Goal: Task Accomplishment & Management: Use online tool/utility

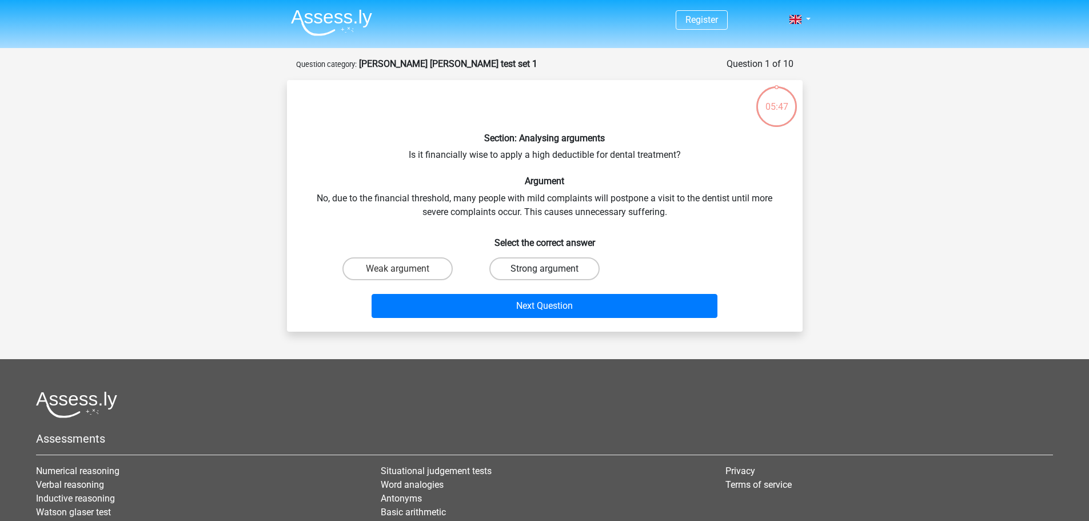
click at [520, 267] on label "Strong argument" at bounding box center [544, 268] width 110 height 23
click at [544, 269] on input "Strong argument" at bounding box center [547, 272] width 7 height 7
radio input "true"
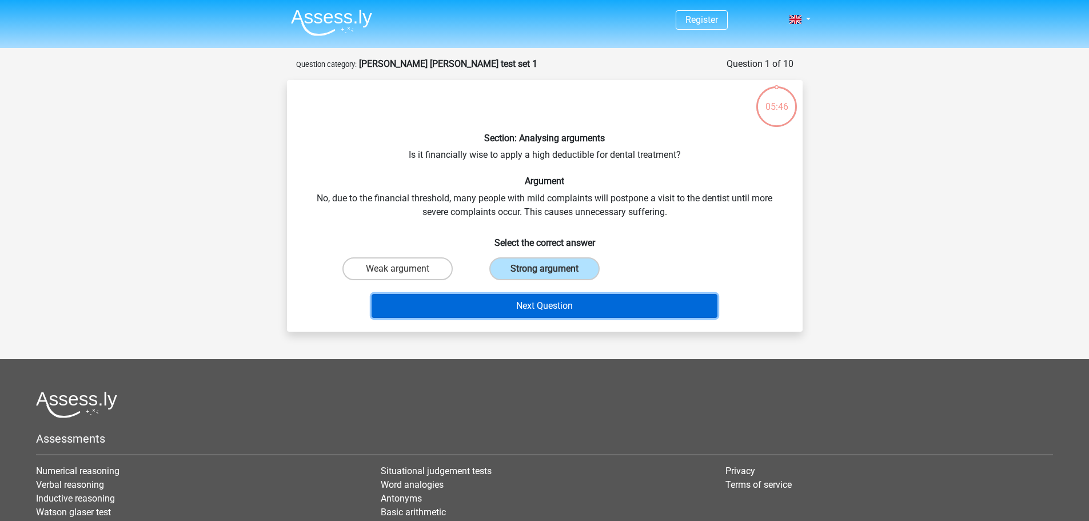
click at [543, 306] on button "Next Question" at bounding box center [545, 306] width 346 height 24
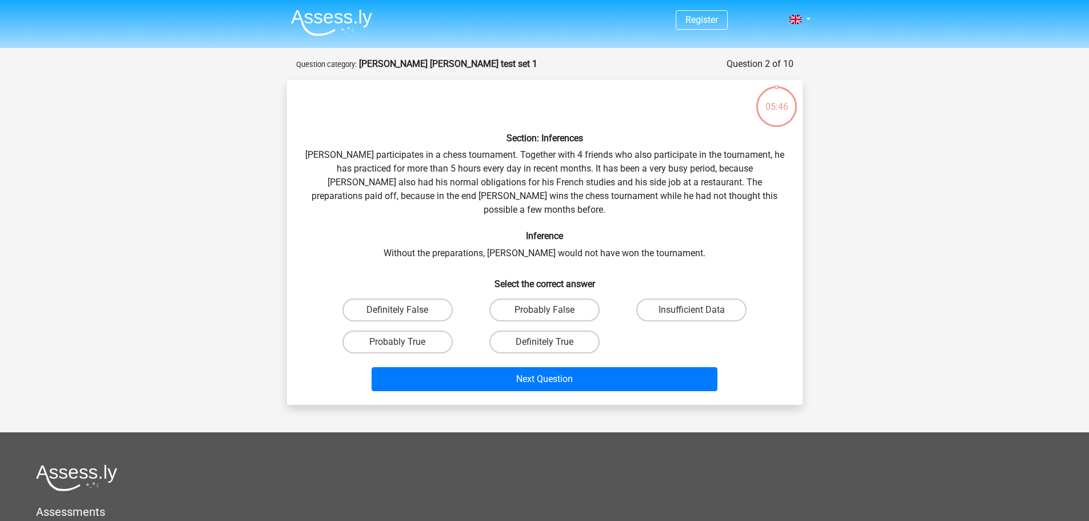
scroll to position [57, 0]
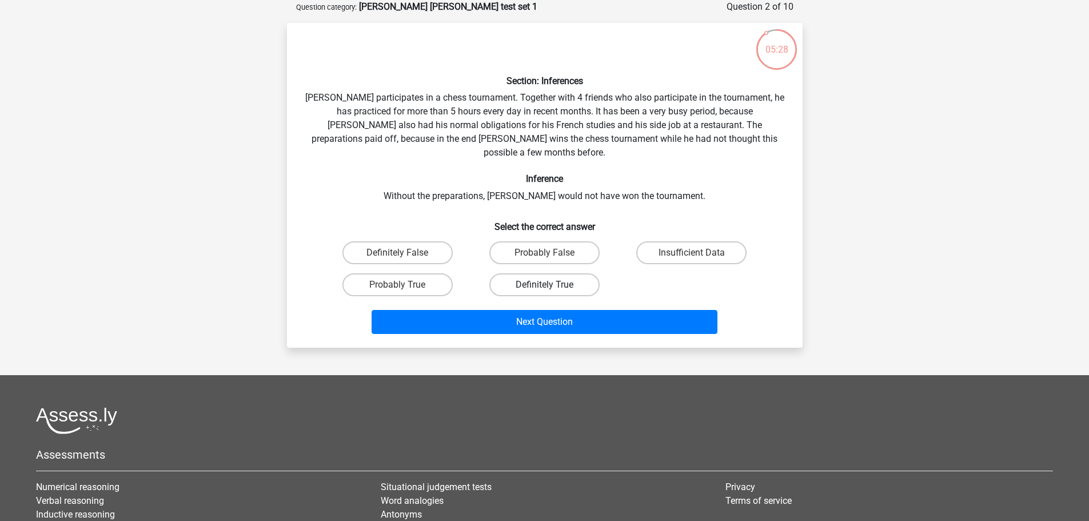
click at [519, 273] on label "Definitely True" at bounding box center [544, 284] width 110 height 23
click at [544, 285] on input "Definitely True" at bounding box center [547, 288] width 7 height 7
radio input "true"
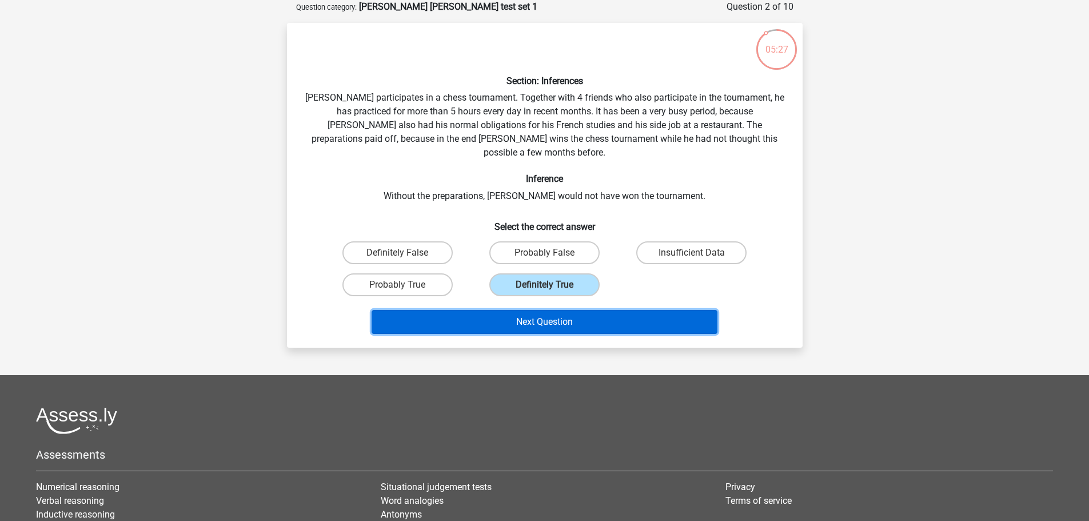
click at [533, 310] on button "Next Question" at bounding box center [545, 322] width 346 height 24
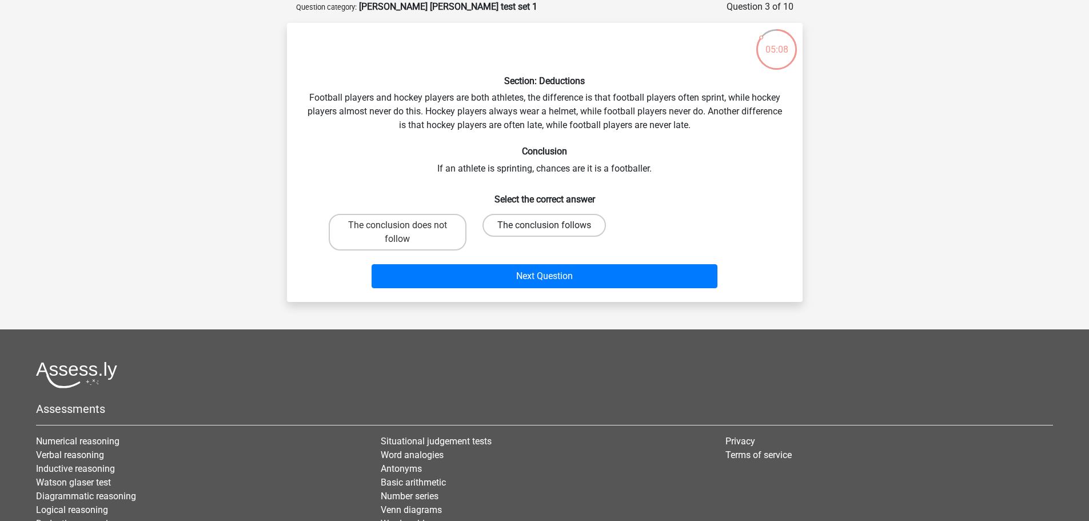
click at [520, 221] on label "The conclusion follows" at bounding box center [544, 225] width 123 height 23
click at [544, 225] on input "The conclusion follows" at bounding box center [547, 228] width 7 height 7
radio input "true"
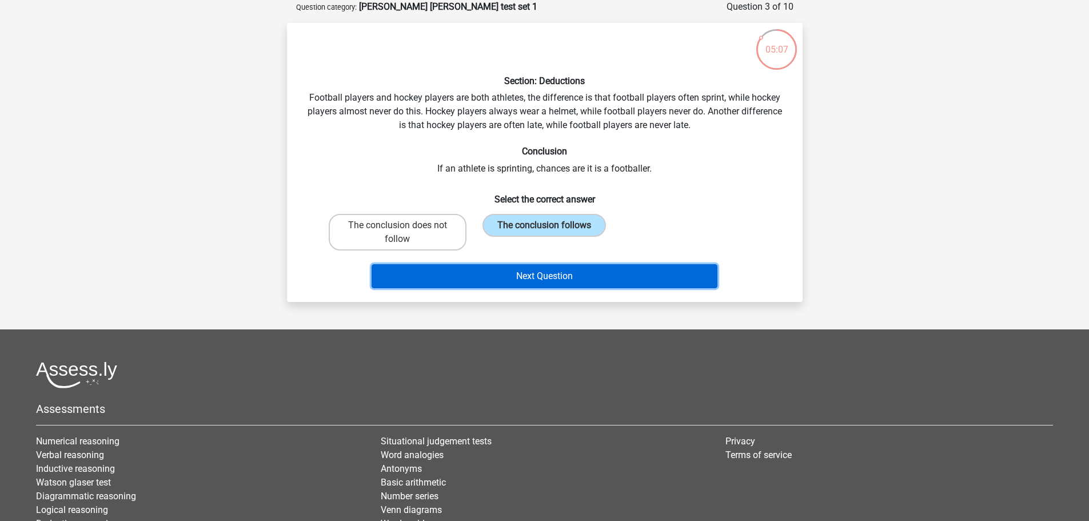
click at [542, 278] on button "Next Question" at bounding box center [545, 276] width 346 height 24
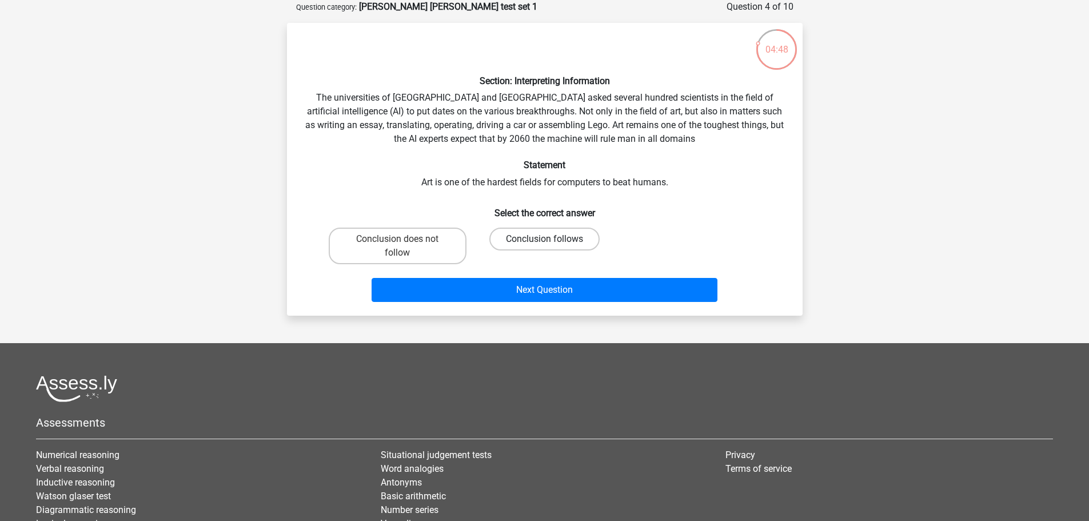
click at [536, 238] on label "Conclusion follows" at bounding box center [544, 239] width 110 height 23
click at [544, 239] on input "Conclusion follows" at bounding box center [547, 242] width 7 height 7
radio input "true"
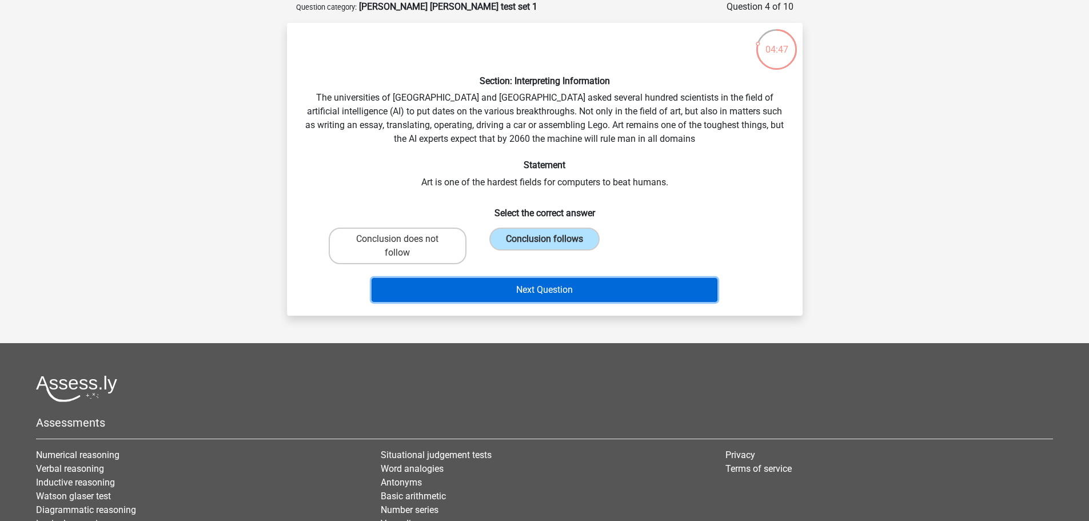
click at [543, 288] on button "Next Question" at bounding box center [545, 290] width 346 height 24
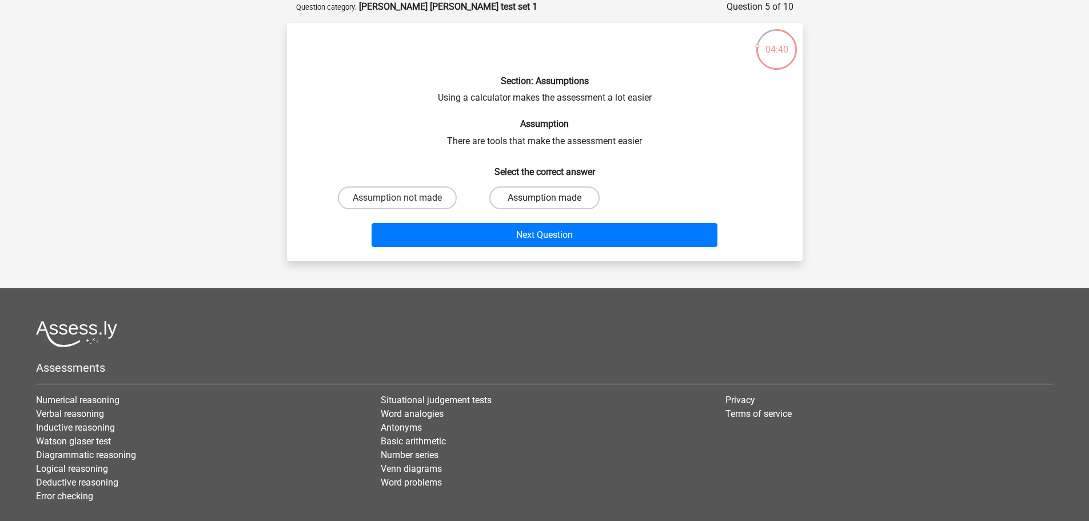
click at [531, 193] on label "Assumption made" at bounding box center [544, 197] width 110 height 23
click at [544, 198] on input "Assumption made" at bounding box center [547, 201] width 7 height 7
radio input "true"
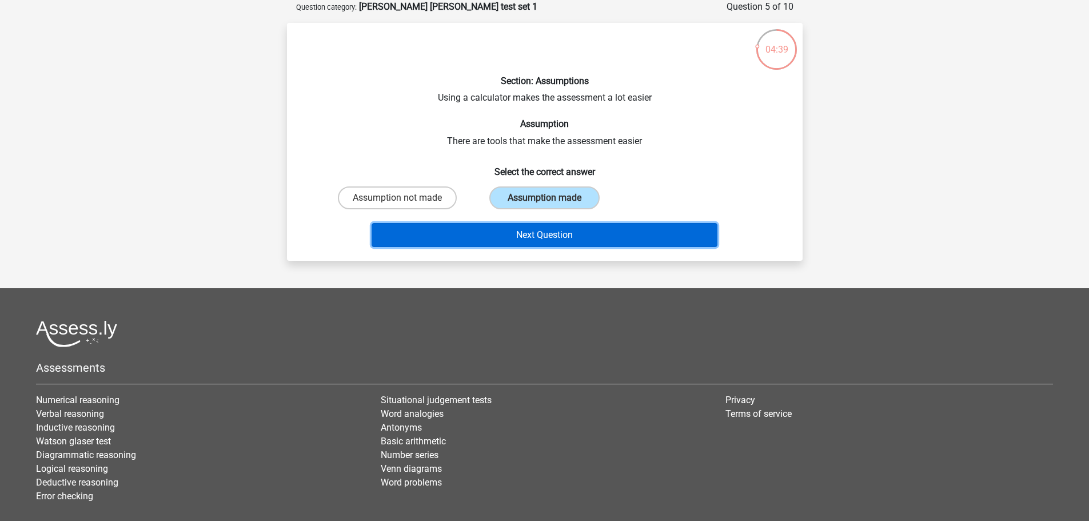
click at [529, 229] on button "Next Question" at bounding box center [545, 235] width 346 height 24
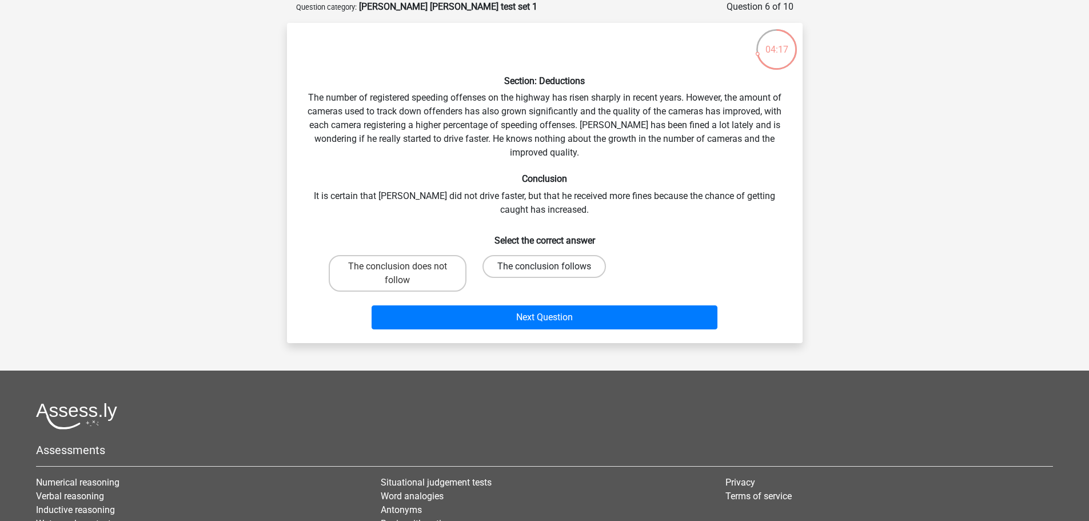
click at [521, 266] on label "The conclusion follows" at bounding box center [544, 266] width 123 height 23
click at [544, 266] on input "The conclusion follows" at bounding box center [547, 269] width 7 height 7
radio input "true"
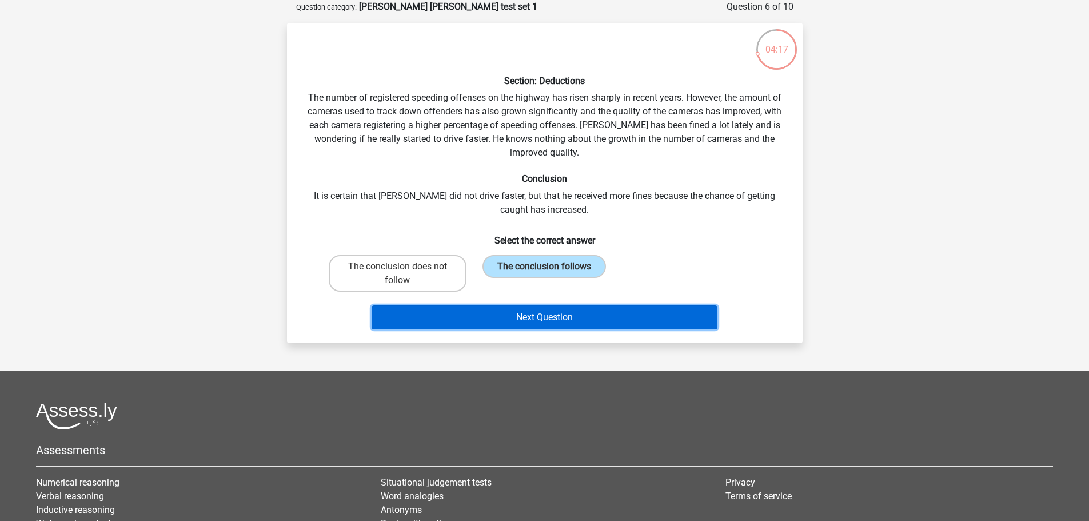
click at [537, 318] on button "Next Question" at bounding box center [545, 317] width 346 height 24
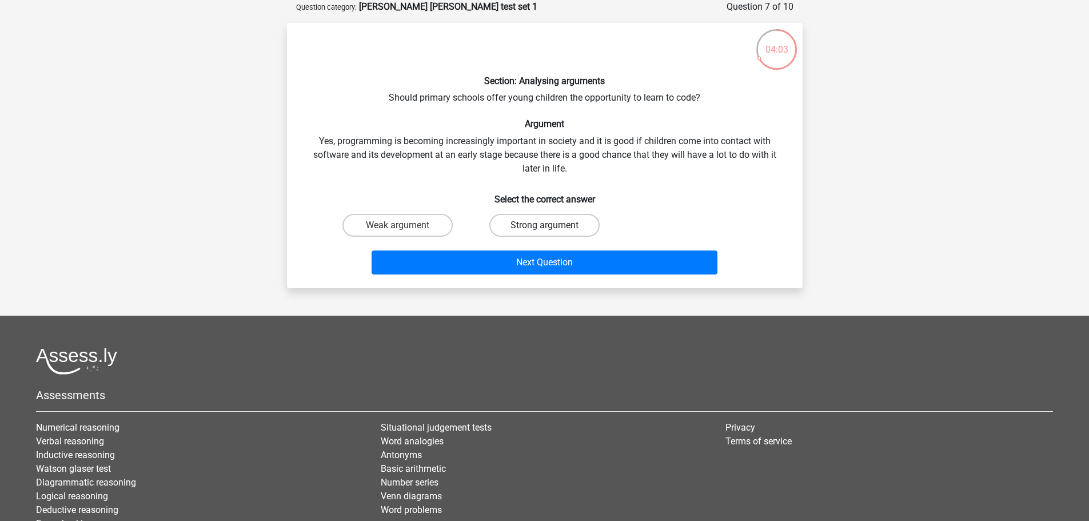
click at [529, 225] on label "Strong argument" at bounding box center [544, 225] width 110 height 23
click at [544, 225] on input "Strong argument" at bounding box center [547, 228] width 7 height 7
radio input "true"
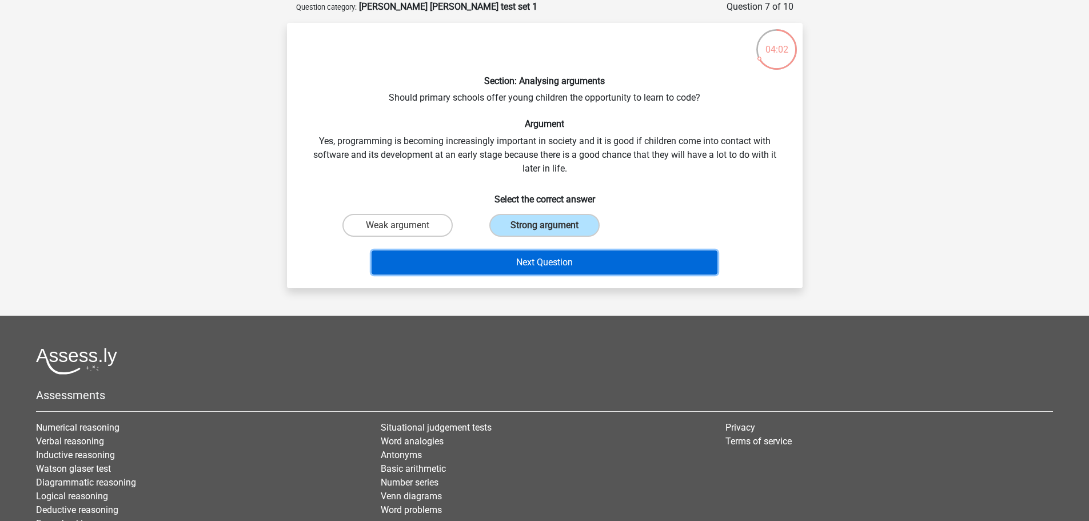
click at [531, 262] on button "Next Question" at bounding box center [545, 262] width 346 height 24
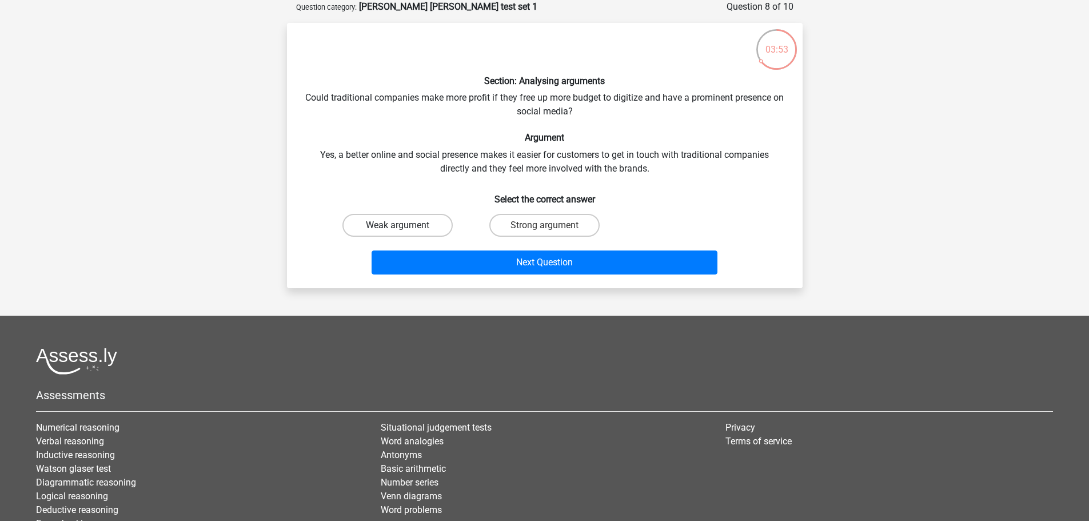
click at [389, 226] on label "Weak argument" at bounding box center [397, 225] width 110 height 23
click at [397, 226] on input "Weak argument" at bounding box center [400, 228] width 7 height 7
radio input "true"
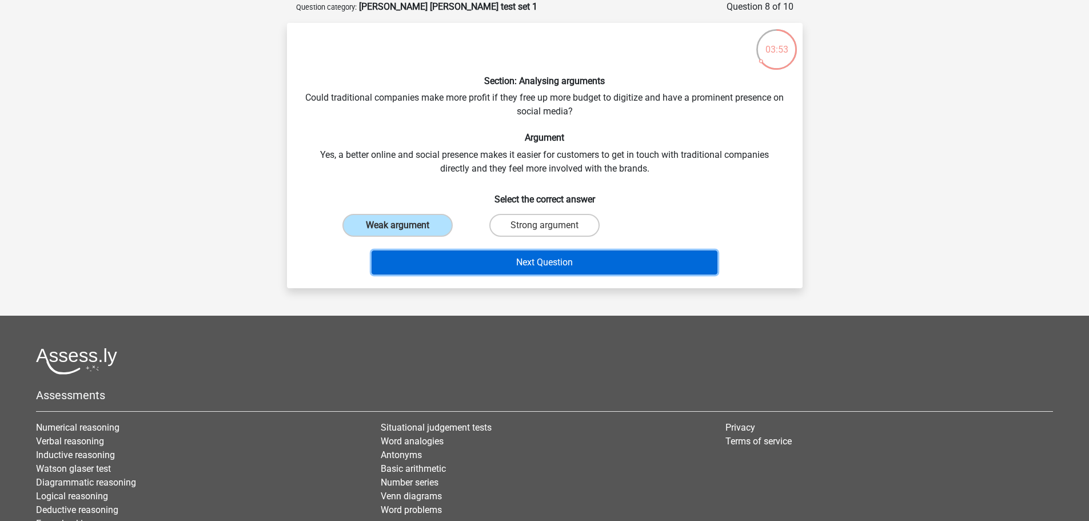
click at [460, 254] on button "Next Question" at bounding box center [545, 262] width 346 height 24
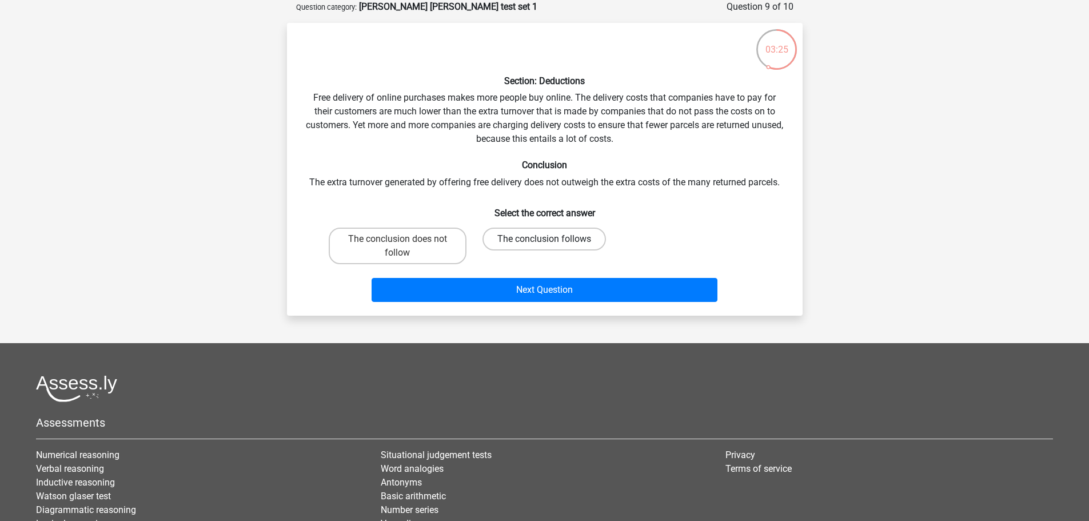
click at [553, 240] on label "The conclusion follows" at bounding box center [544, 239] width 123 height 23
click at [552, 240] on input "The conclusion follows" at bounding box center [547, 242] width 7 height 7
radio input "true"
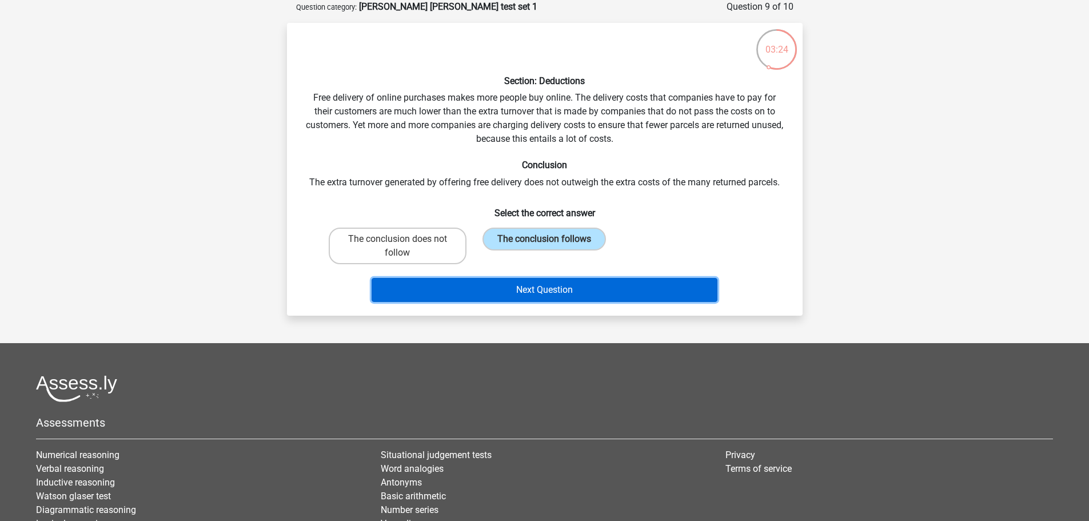
click at [544, 284] on button "Next Question" at bounding box center [545, 290] width 346 height 24
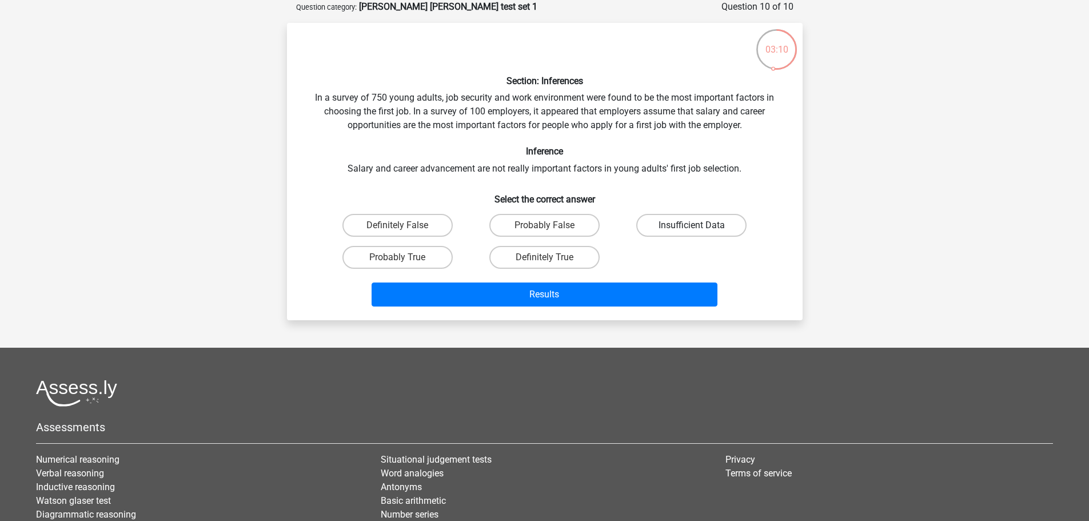
click at [688, 226] on label "Insufficient Data" at bounding box center [691, 225] width 110 height 23
click at [692, 226] on input "Insufficient Data" at bounding box center [695, 228] width 7 height 7
radio input "true"
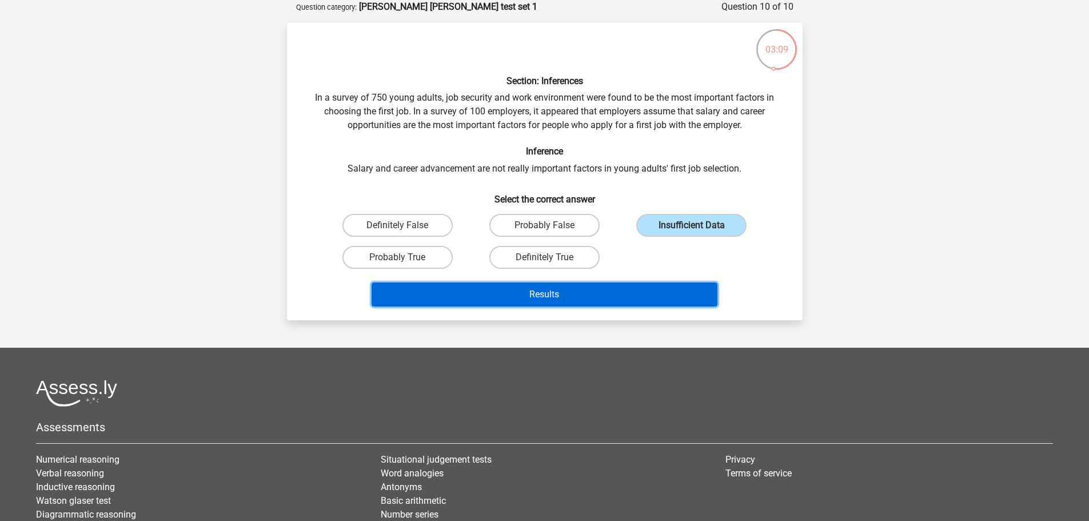
click at [624, 289] on button "Results" at bounding box center [545, 294] width 346 height 24
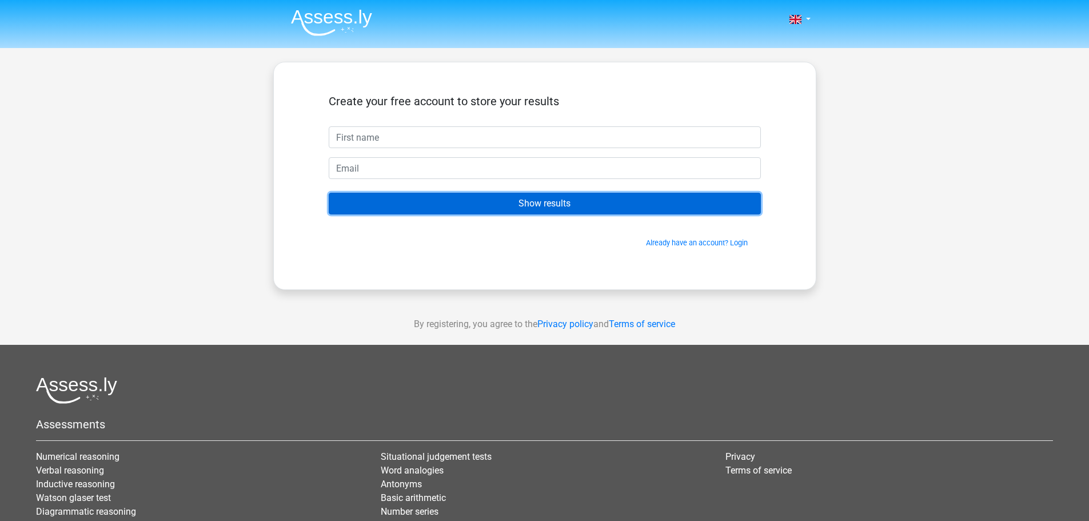
click at [571, 200] on input "Show results" at bounding box center [545, 204] width 432 height 22
